Goal: Information Seeking & Learning: Learn about a topic

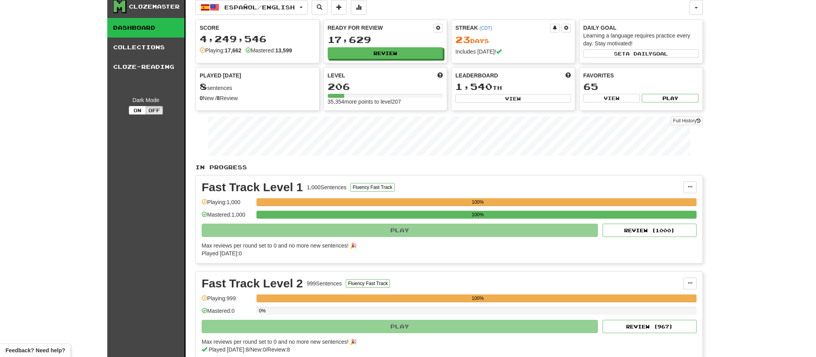
scroll to position [6, 0]
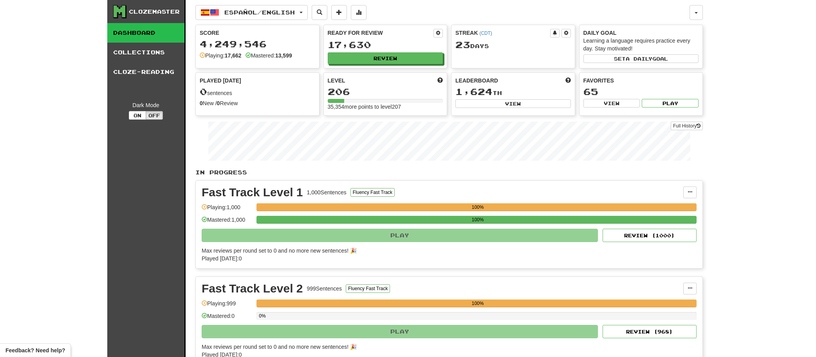
scroll to position [6, 0]
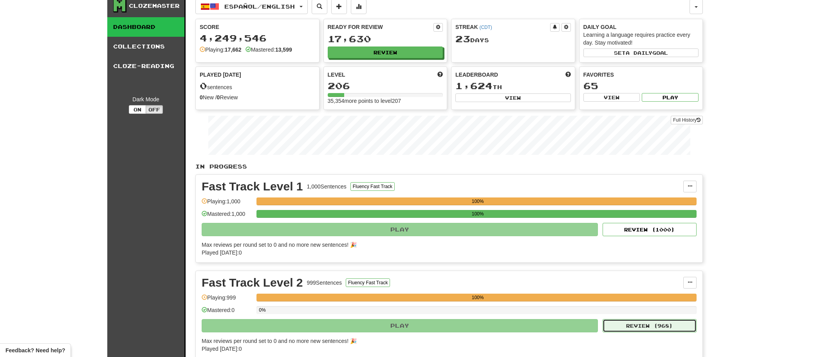
click at [633, 323] on button "Review ( 968 )" at bounding box center [649, 325] width 94 height 13
select select "**"
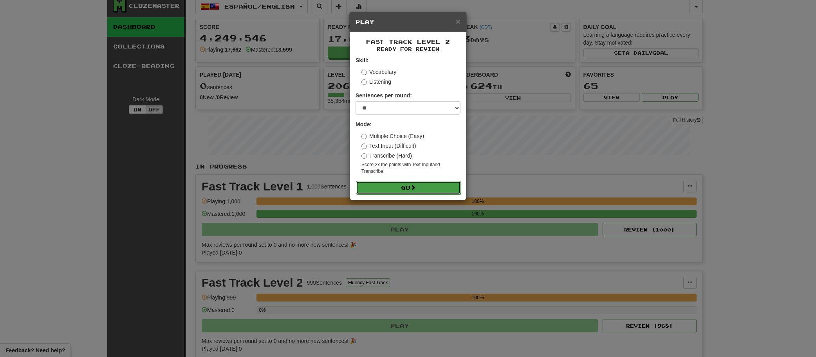
click at [430, 187] on button "Go" at bounding box center [408, 187] width 105 height 13
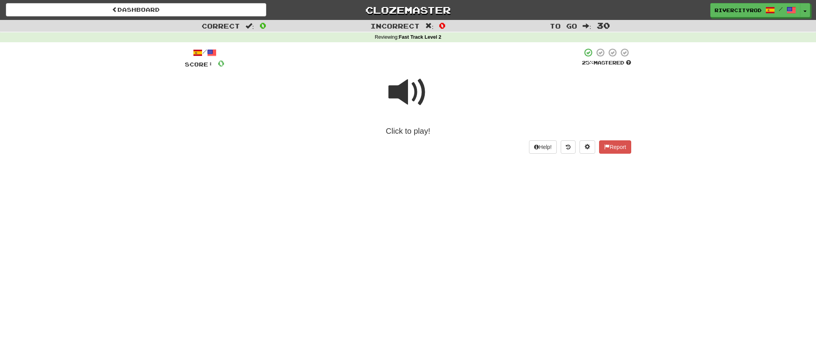
click at [417, 100] on span at bounding box center [407, 92] width 39 height 39
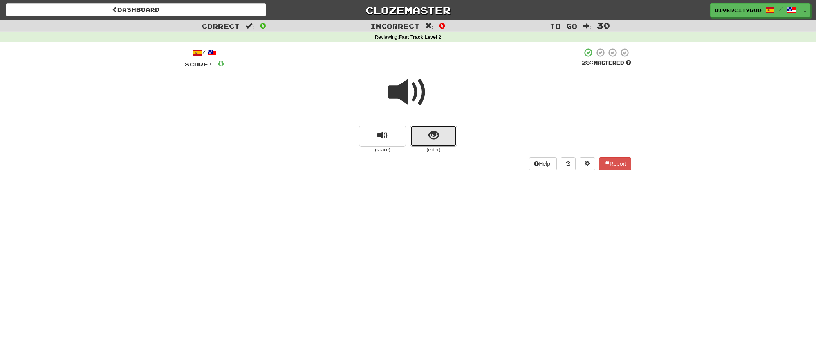
click at [423, 134] on button "show sentence" at bounding box center [433, 136] width 47 height 21
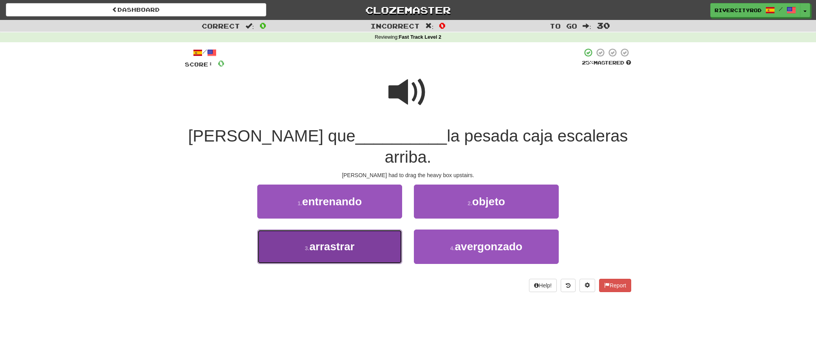
click at [368, 230] on button "3 . arrastrar" at bounding box center [329, 247] width 145 height 34
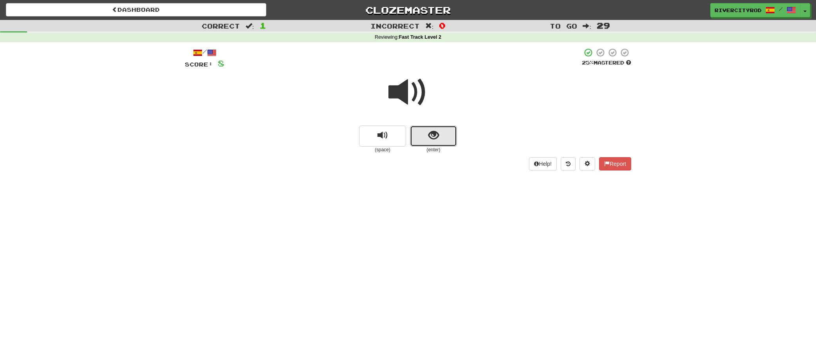
click at [414, 131] on button "show sentence" at bounding box center [433, 136] width 47 height 21
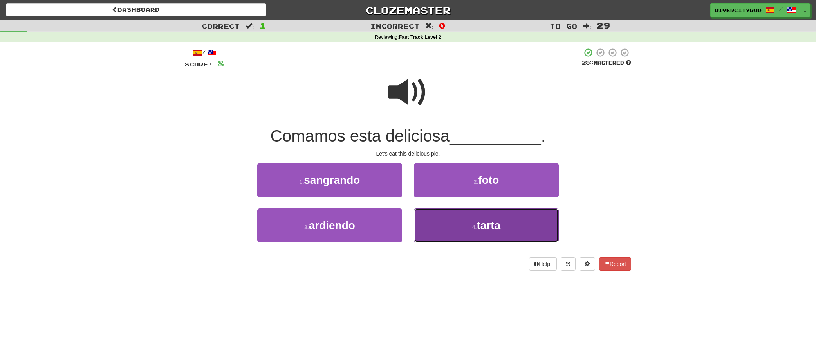
click at [458, 241] on button "4 . [GEOGRAPHIC_DATA]" at bounding box center [486, 226] width 145 height 34
